Goal: Book appointment/travel/reservation

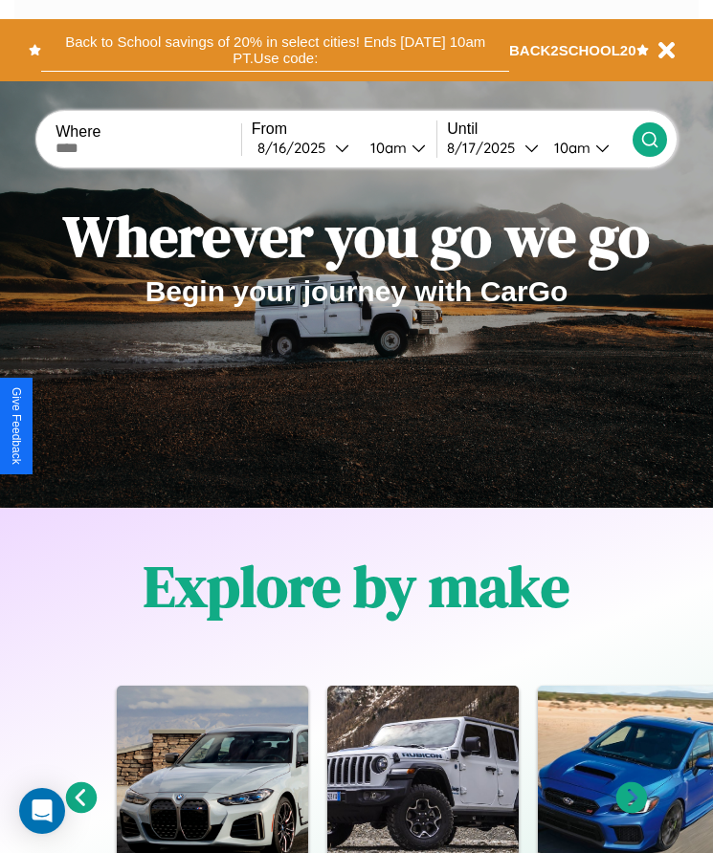
click at [275, 50] on button "Back to School savings of 20% in select cities! Ends [DATE] 10am PT. Use code:" at bounding box center [275, 50] width 468 height 43
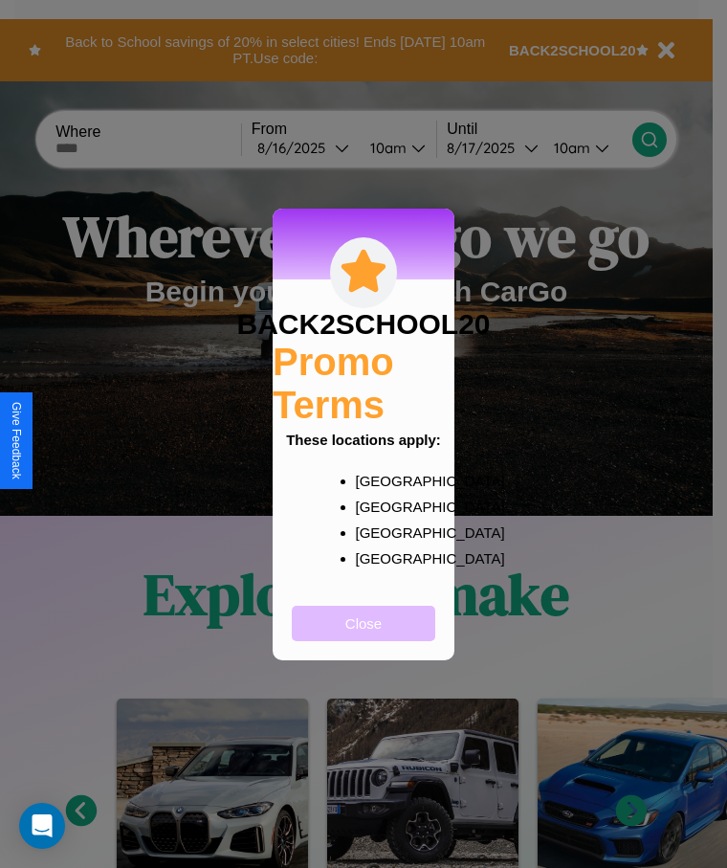
click at [364, 635] on button "Close" at bounding box center [363, 623] width 143 height 35
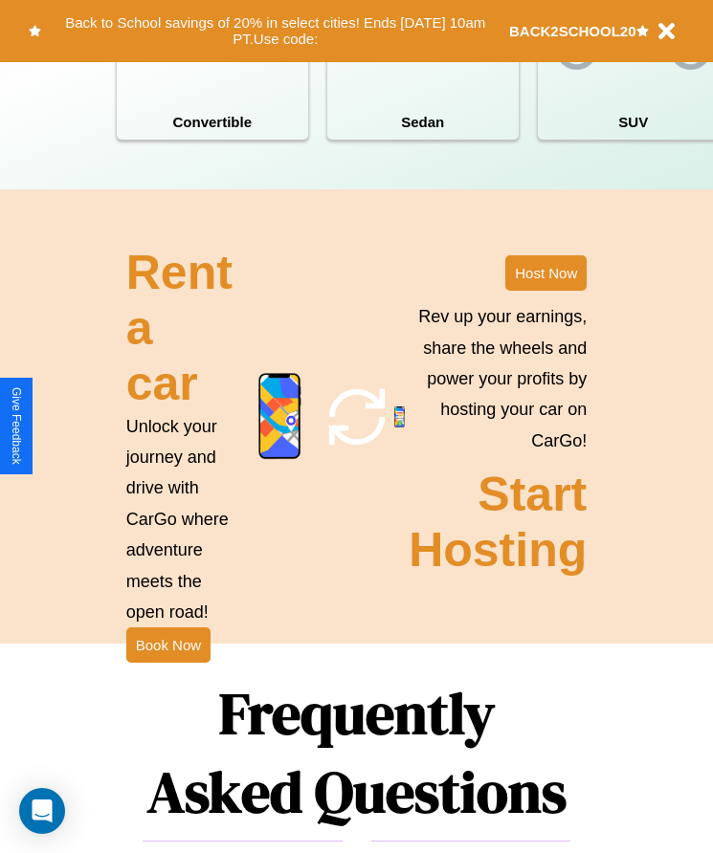
scroll to position [2148, 0]
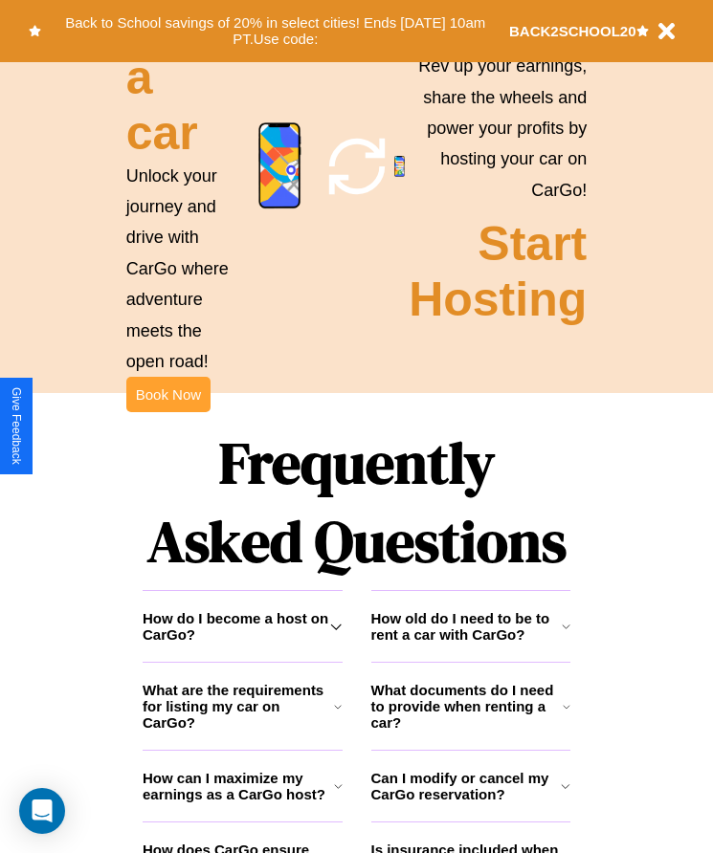
click at [167, 412] on button "Book Now" at bounding box center [168, 394] width 84 height 35
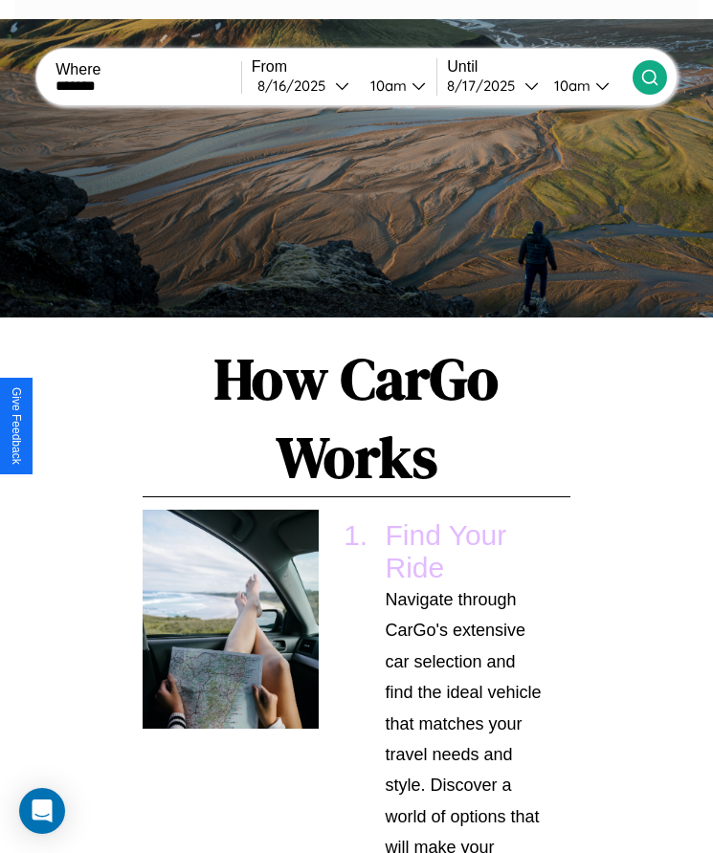
type input "*******"
click at [649, 77] on icon at bounding box center [649, 77] width 19 height 19
